Goal: Find specific fact: Find specific fact

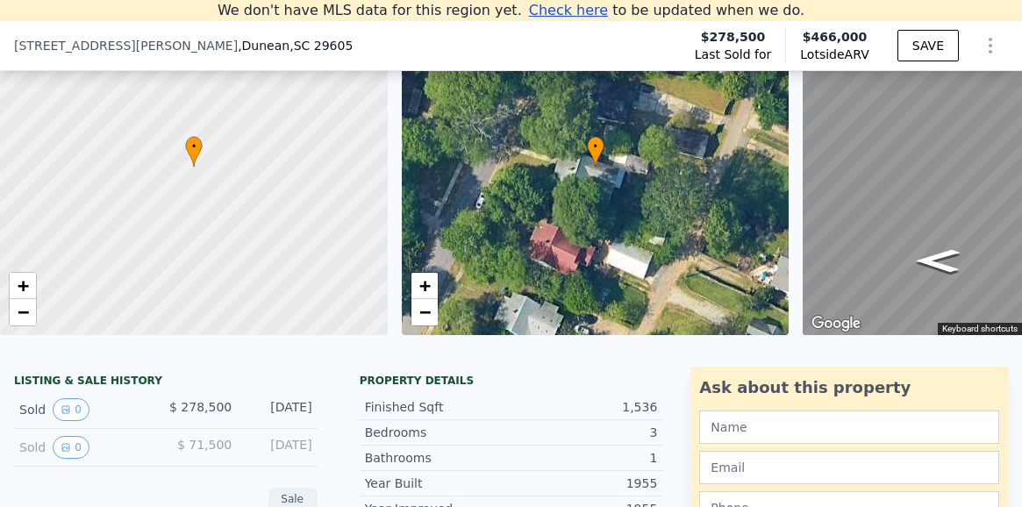
scroll to position [0, 190]
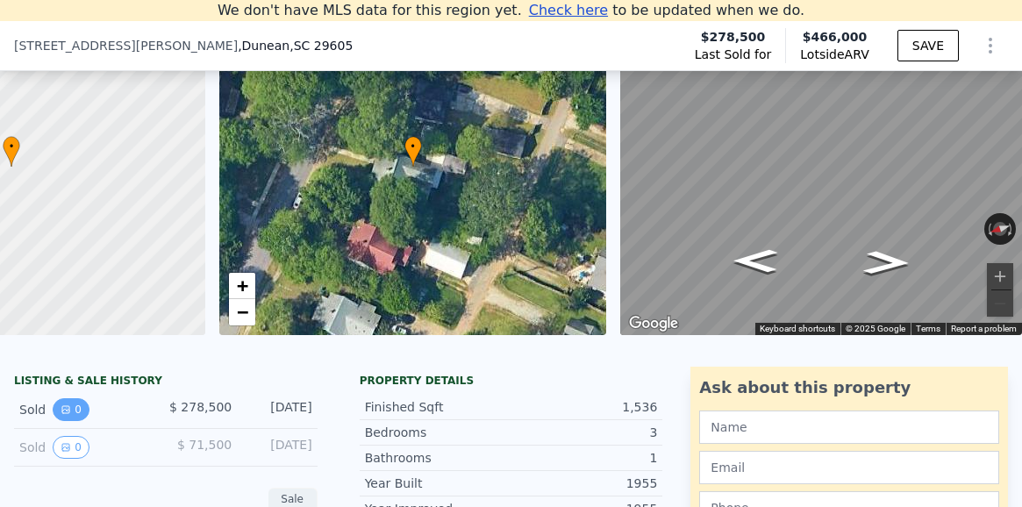
click at [71, 408] on button "0" at bounding box center [71, 409] width 37 height 23
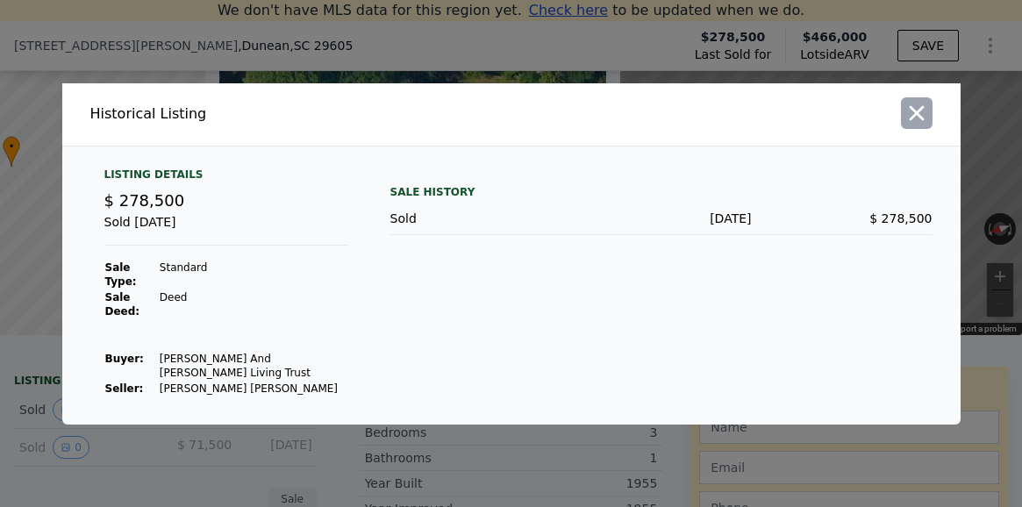
click at [912, 120] on icon "button" at bounding box center [916, 112] width 15 height 15
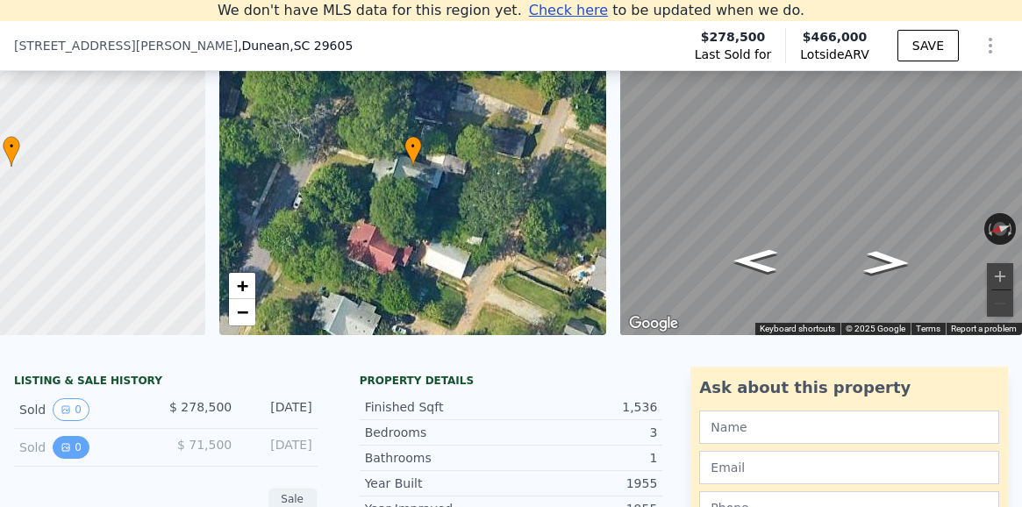
click at [75, 448] on button "0" at bounding box center [71, 447] width 37 height 23
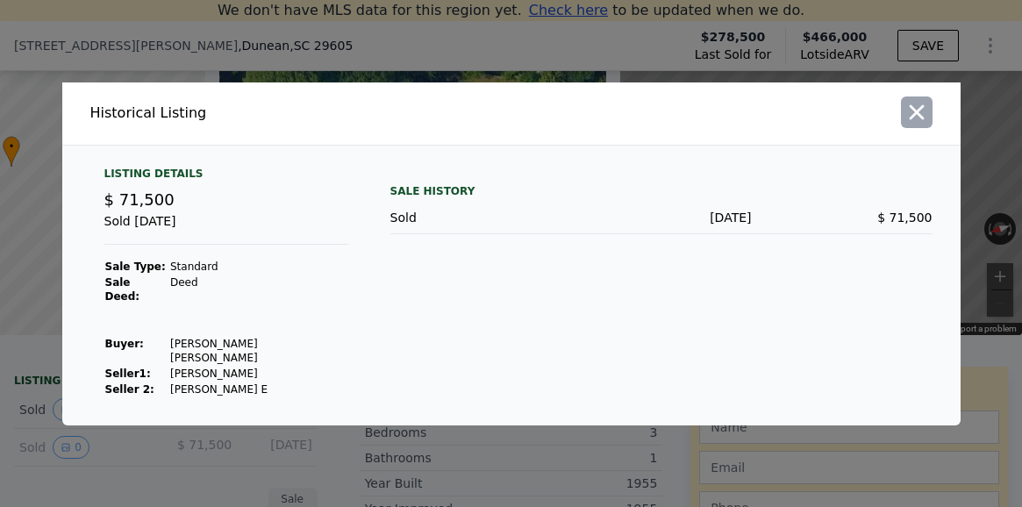
click at [919, 119] on icon "button" at bounding box center [916, 111] width 15 height 15
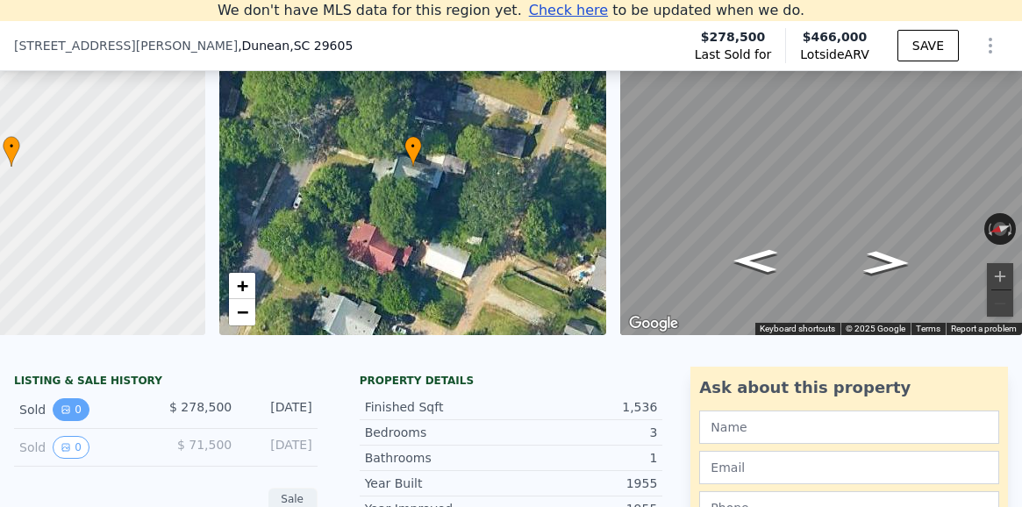
click at [74, 405] on button "0" at bounding box center [71, 409] width 37 height 23
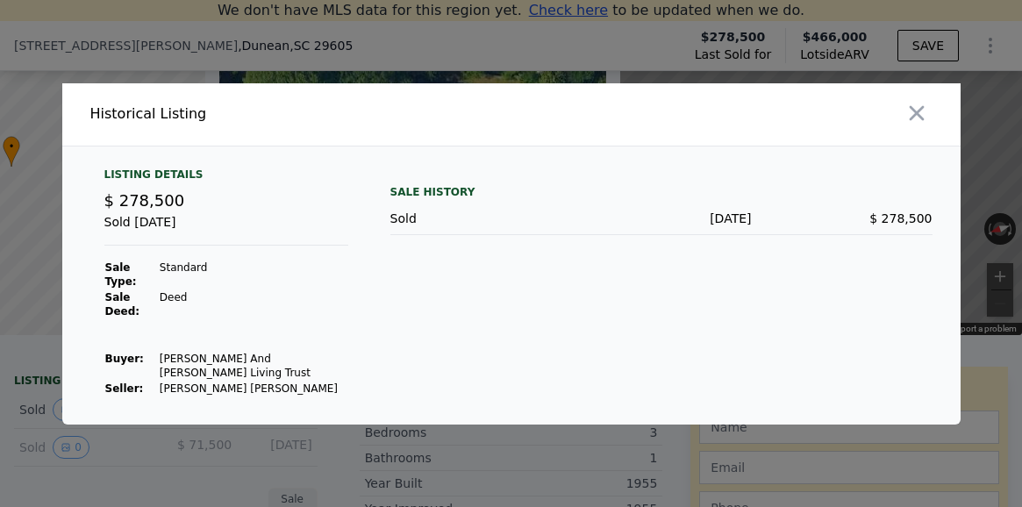
click at [241, 381] on td "[PERSON_NAME] [PERSON_NAME]" at bounding box center [254, 389] width 190 height 16
click at [915, 120] on icon "button" at bounding box center [916, 112] width 15 height 15
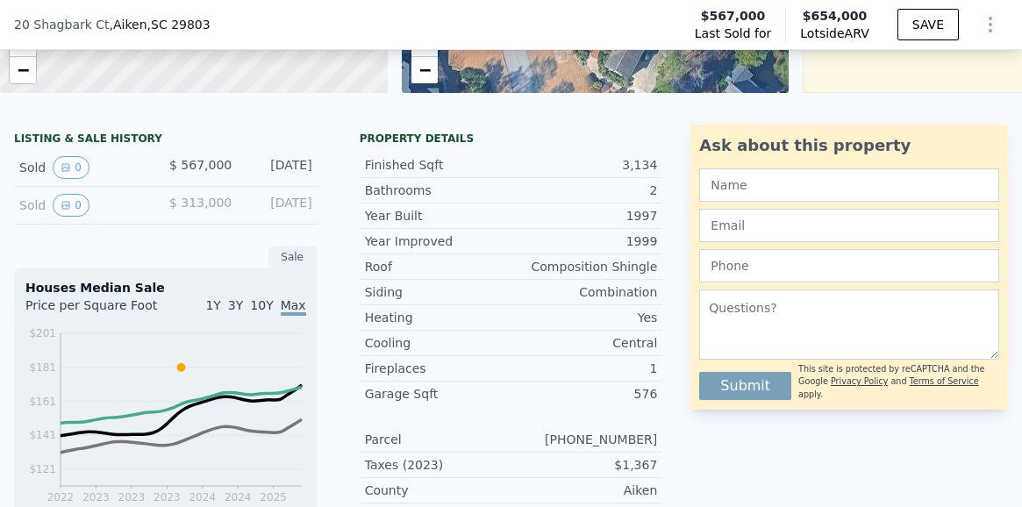
scroll to position [350, 0]
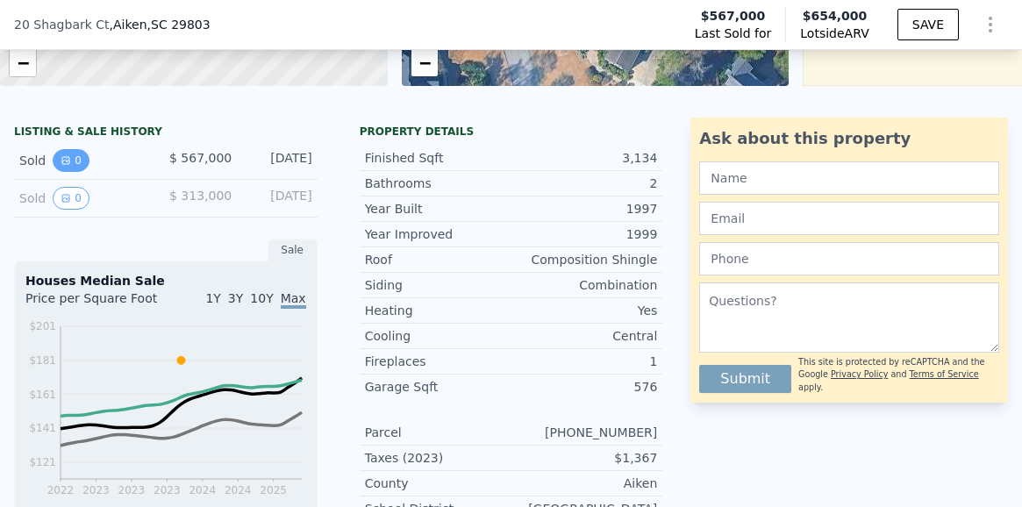
click at [72, 158] on button "0" at bounding box center [71, 160] width 37 height 23
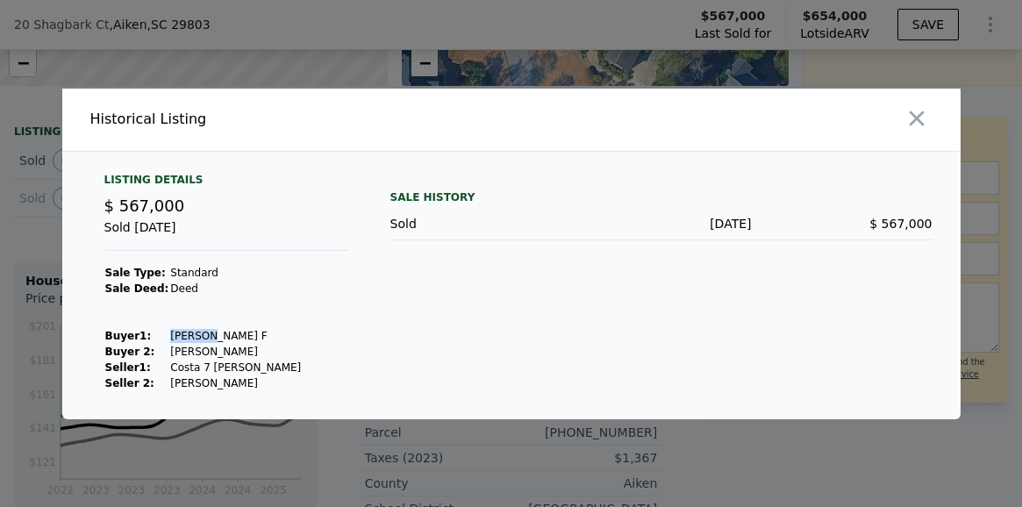
drag, startPoint x: 197, startPoint y: 336, endPoint x: 161, endPoint y: 335, distance: 35.1
click at [169, 335] on td "[PERSON_NAME] F" at bounding box center [235, 336] width 133 height 16
copy td "[PERSON_NAME]"
click at [921, 113] on icon "button" at bounding box center [916, 118] width 15 height 15
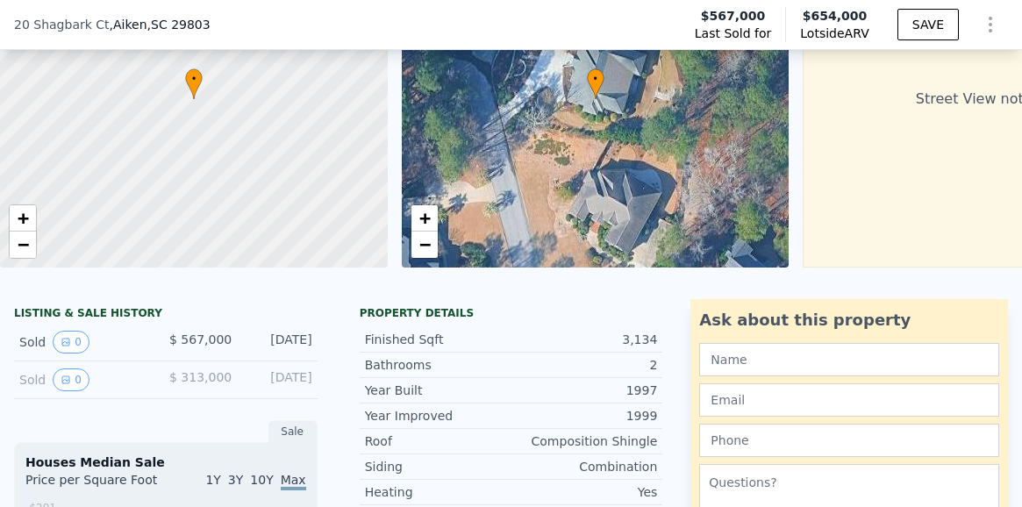
scroll to position [71, 0]
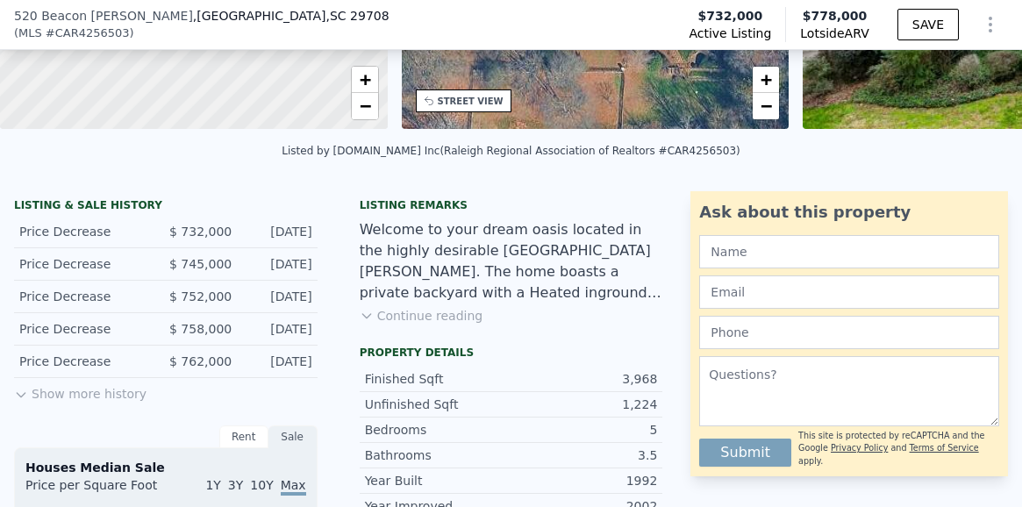
scroll to position [314, 0]
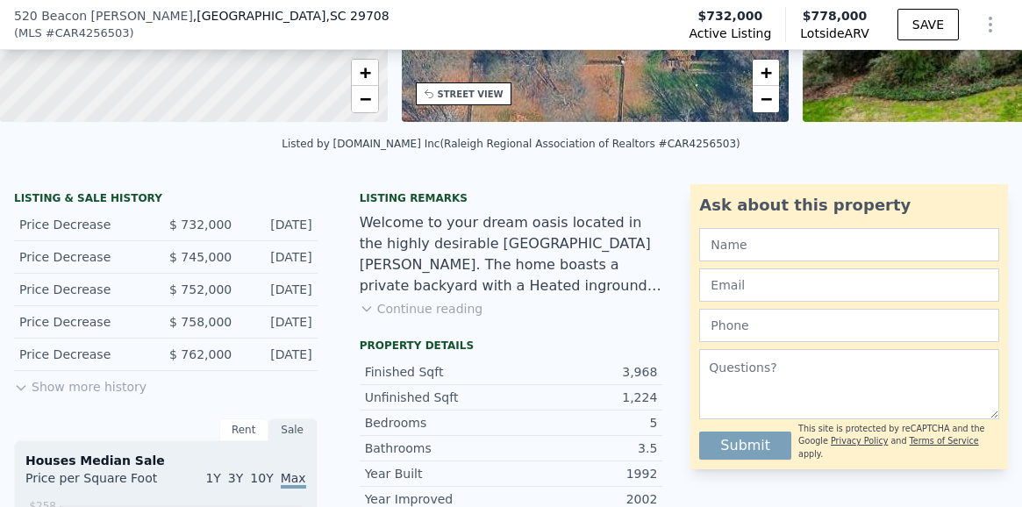
click at [102, 384] on button "Show more history" at bounding box center [80, 383] width 133 height 25
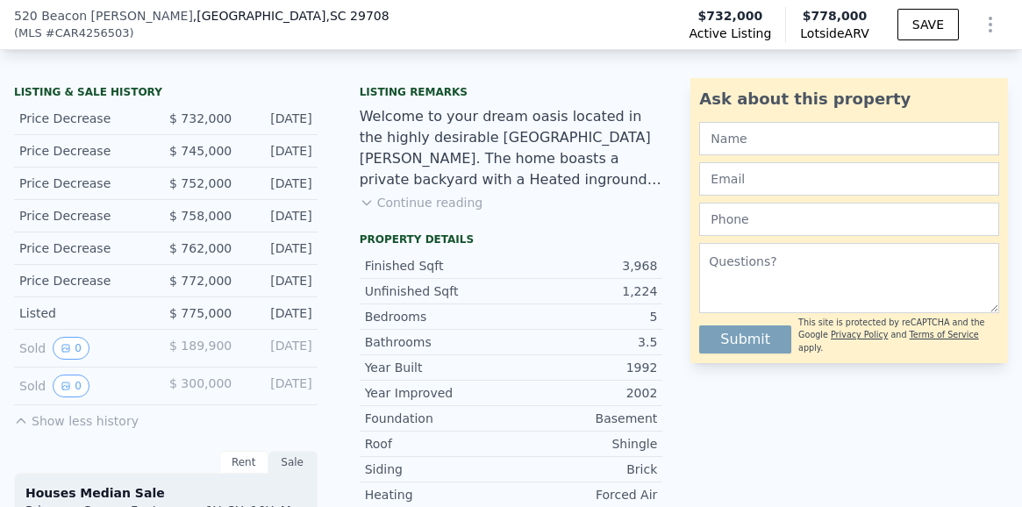
scroll to position [419, 0]
click at [68, 352] on icon "View historical data" at bounding box center [66, 349] width 11 height 11
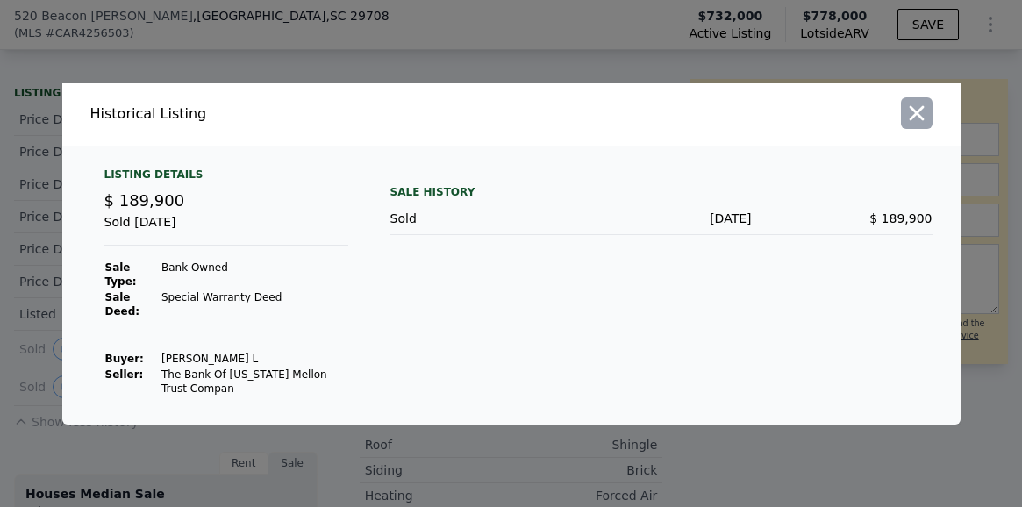
click at [914, 117] on icon "button" at bounding box center [917, 113] width 25 height 25
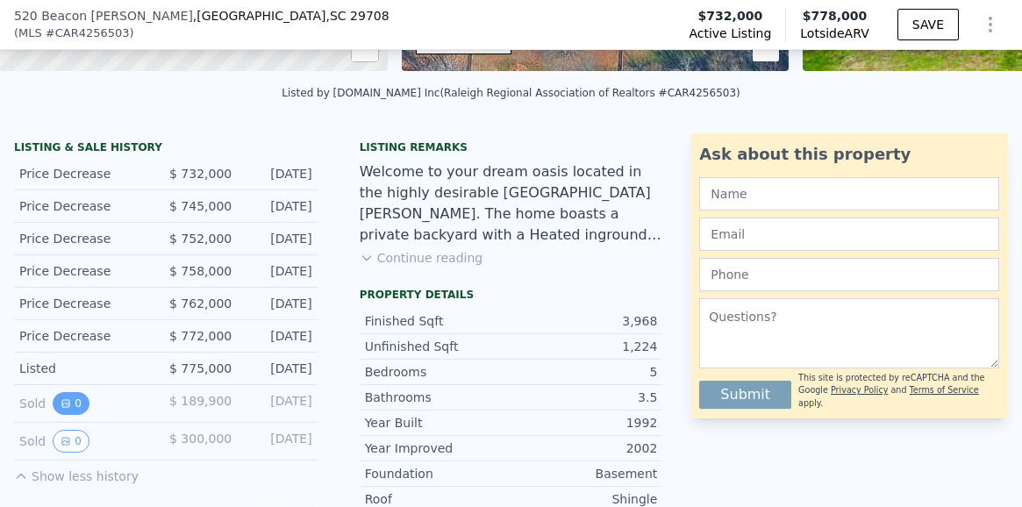
scroll to position [385, 0]
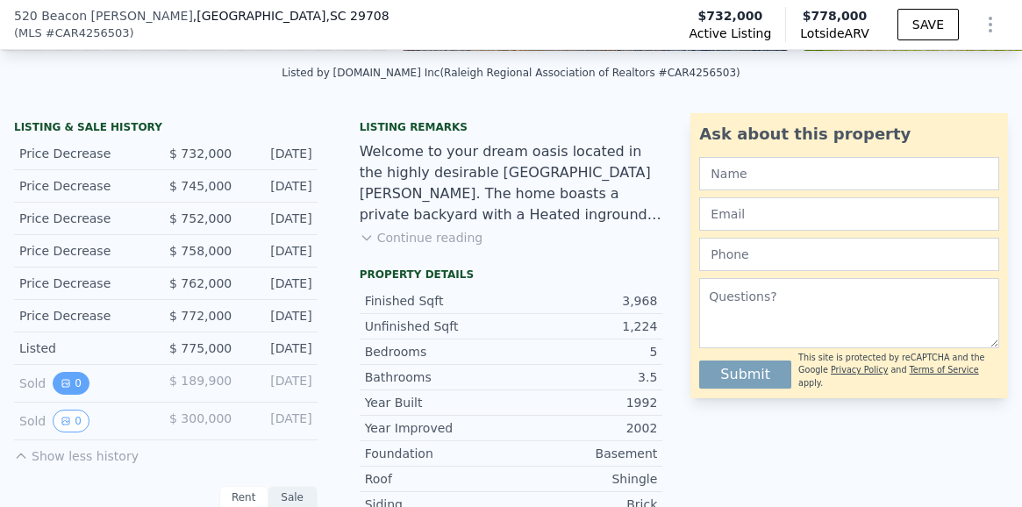
click at [68, 385] on icon "View historical data" at bounding box center [65, 383] width 7 height 7
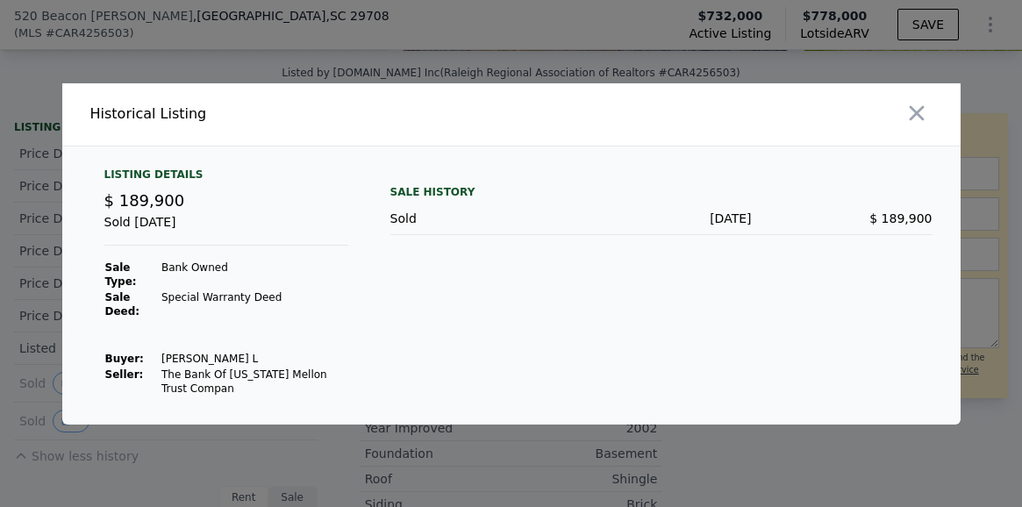
click at [258, 359] on td "Chapman Ranesha L" at bounding box center [255, 359] width 188 height 16
click at [204, 360] on td "Chapman Ranesha L" at bounding box center [255, 359] width 188 height 16
drag, startPoint x: 250, startPoint y: 360, endPoint x: 208, endPoint y: 360, distance: 42.1
click at [208, 360] on td "Chapman Ranesha L" at bounding box center [255, 359] width 188 height 16
copy td "Ranesha"
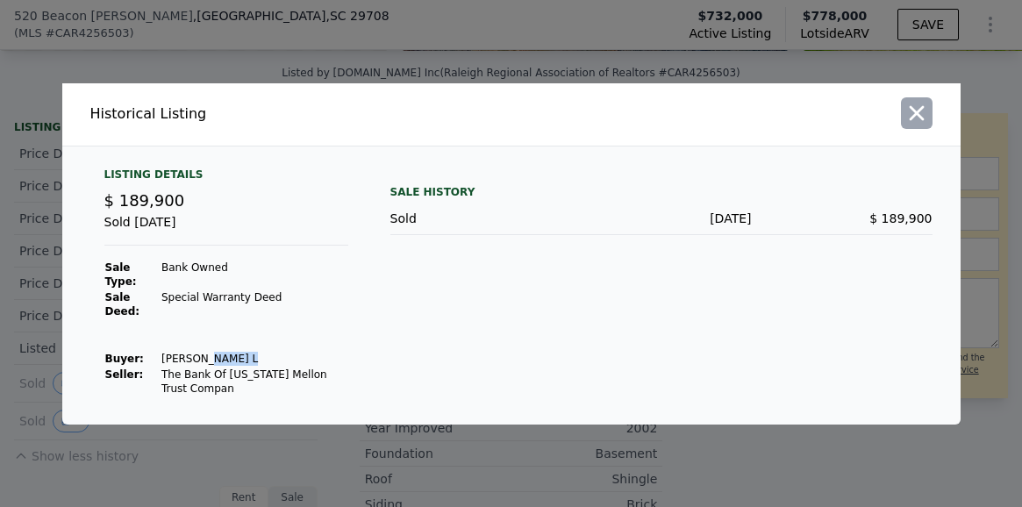
click at [922, 115] on icon "button" at bounding box center [917, 113] width 25 height 25
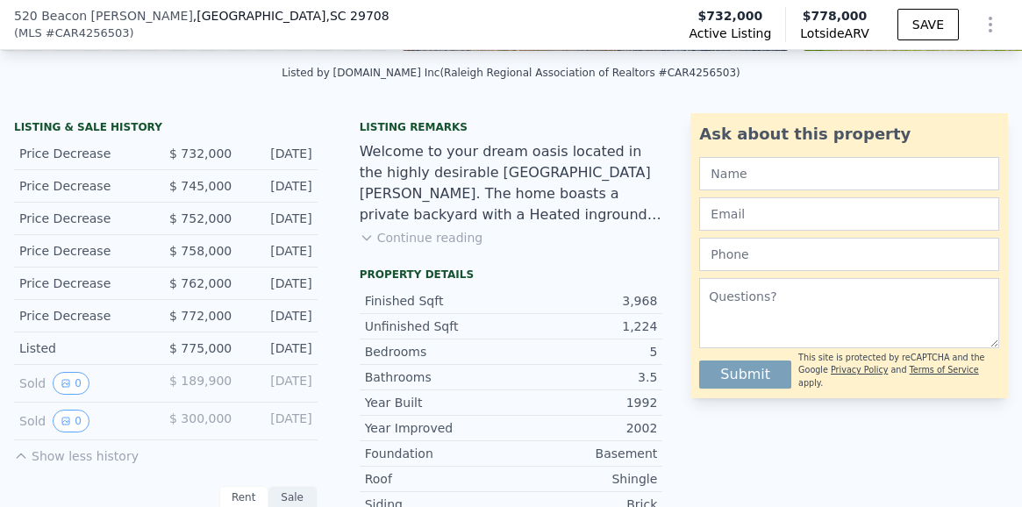
scroll to position [6, 0]
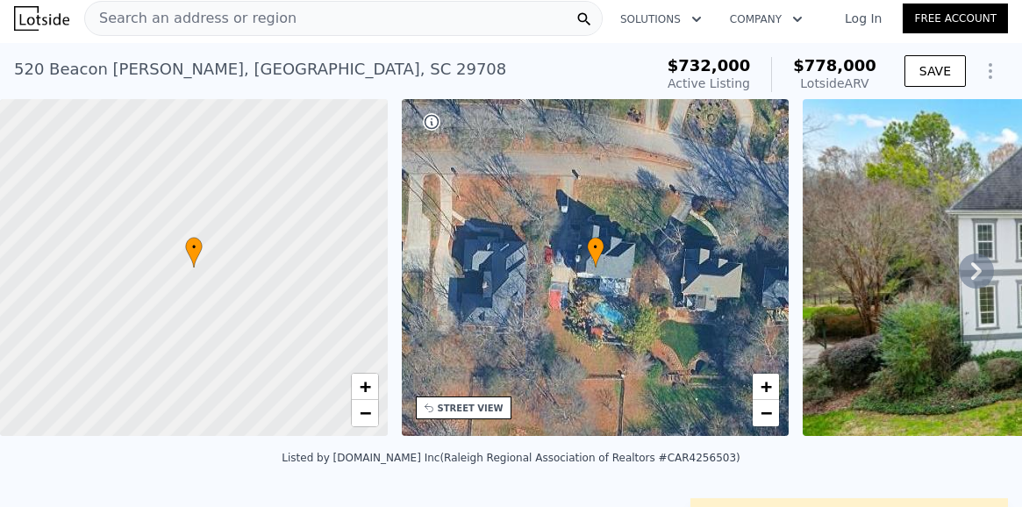
click at [976, 264] on icon at bounding box center [977, 271] width 11 height 18
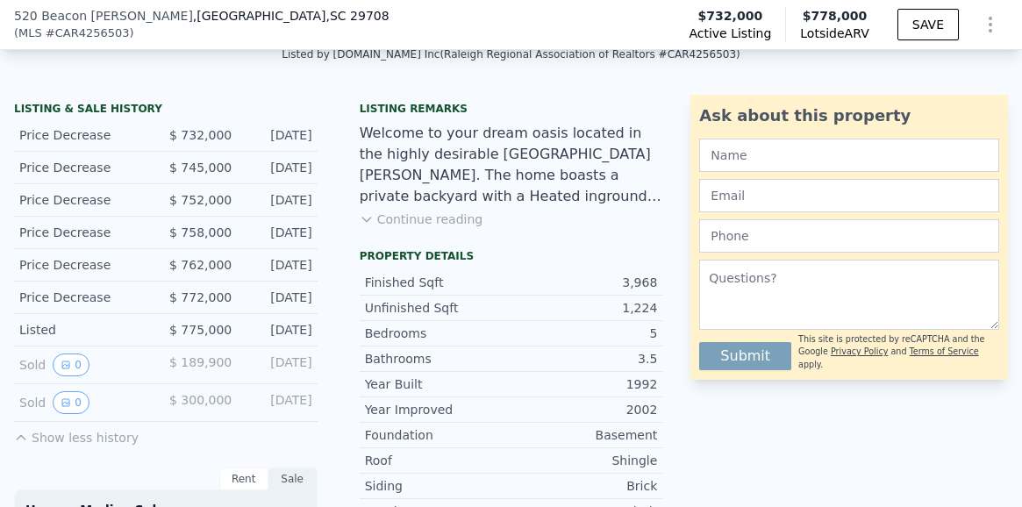
scroll to position [406, 0]
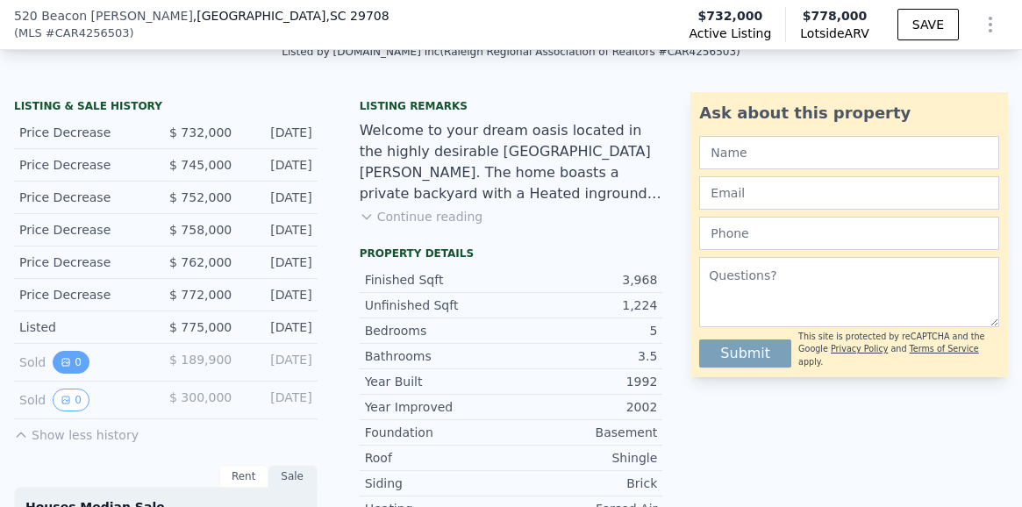
click at [65, 361] on icon "View historical data" at bounding box center [66, 362] width 11 height 11
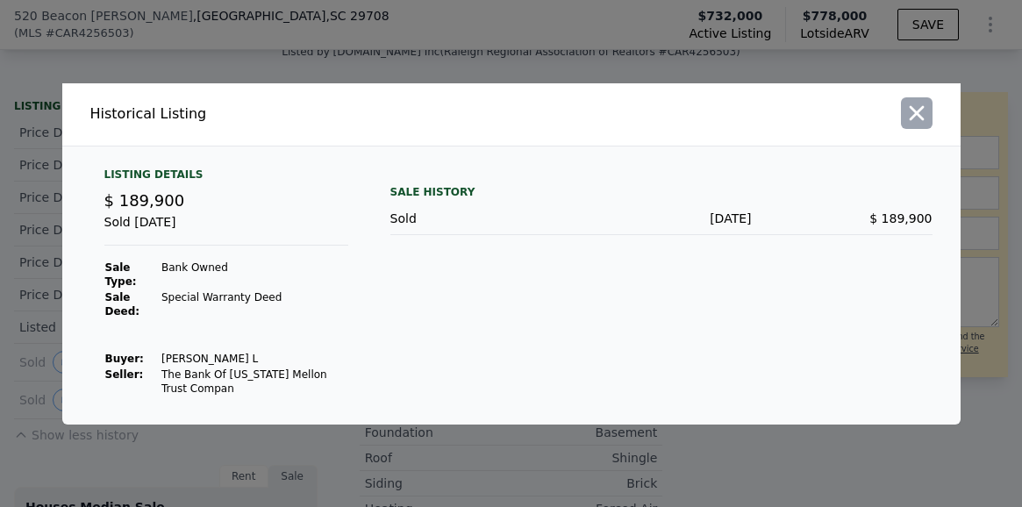
click at [916, 117] on icon "button" at bounding box center [917, 113] width 25 height 25
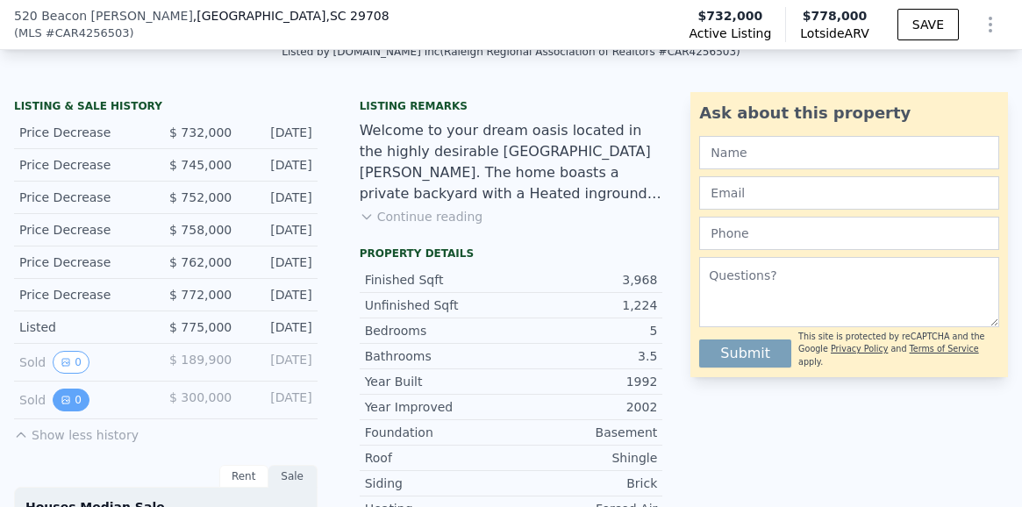
click at [59, 398] on button "0" at bounding box center [71, 400] width 37 height 23
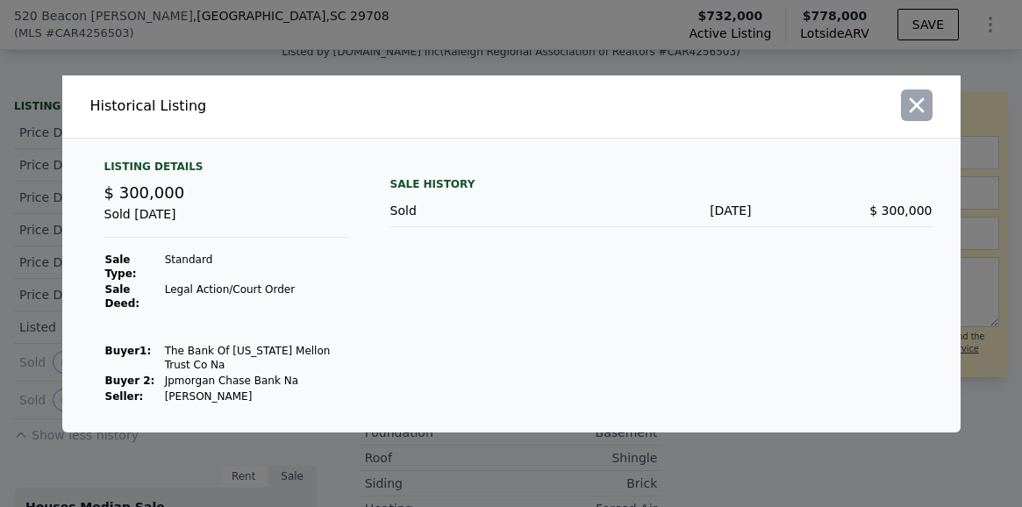
click at [914, 102] on icon "button" at bounding box center [916, 104] width 15 height 15
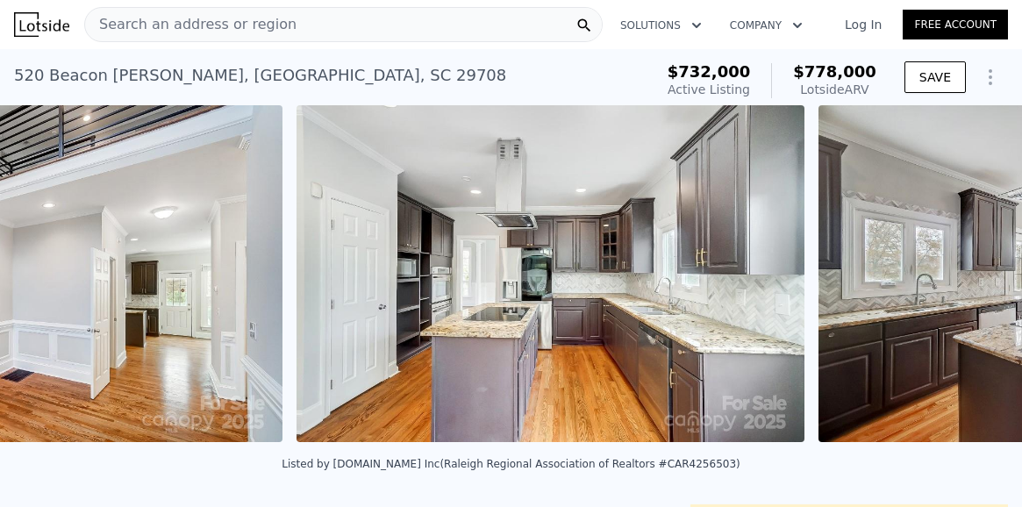
scroll to position [0, 3166]
